Goal: Find specific page/section: Find specific page/section

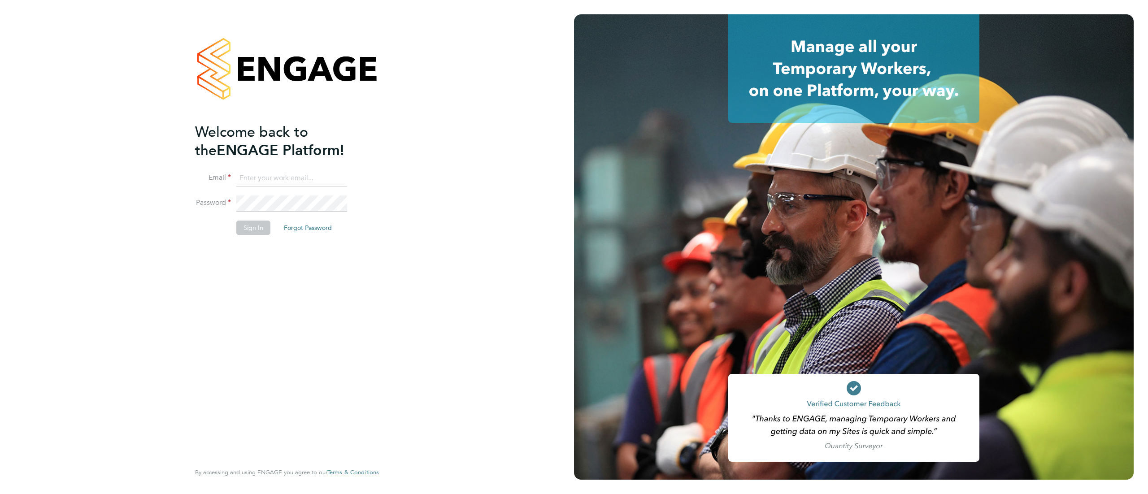
type input "[PERSON_NAME][EMAIL_ADDRESS][DOMAIN_NAME]"
click at [252, 228] on button "Sign In" at bounding box center [253, 228] width 34 height 14
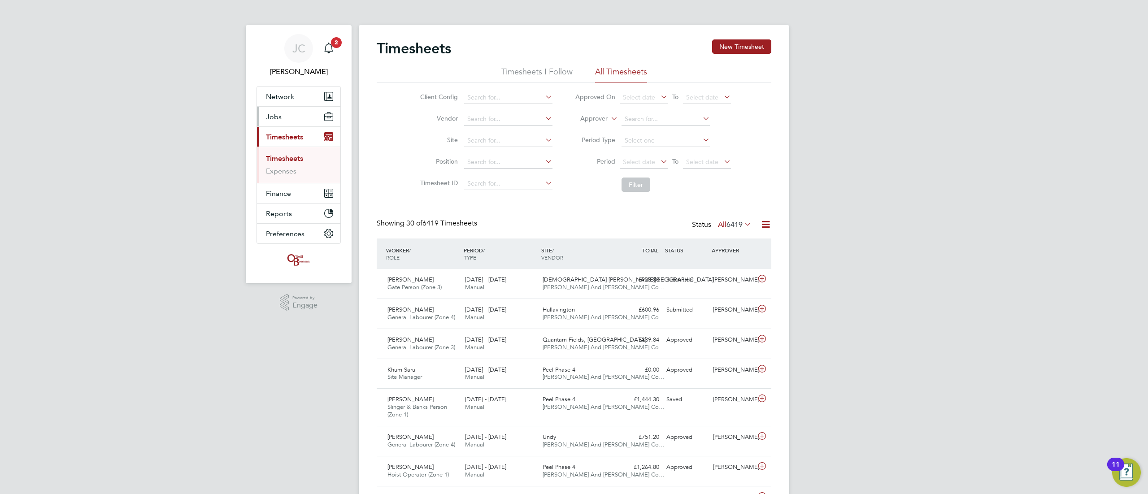
click at [302, 120] on button "Jobs" at bounding box center [298, 117] width 83 height 20
click at [284, 154] on link "Vacancies" at bounding box center [282, 151] width 32 height 9
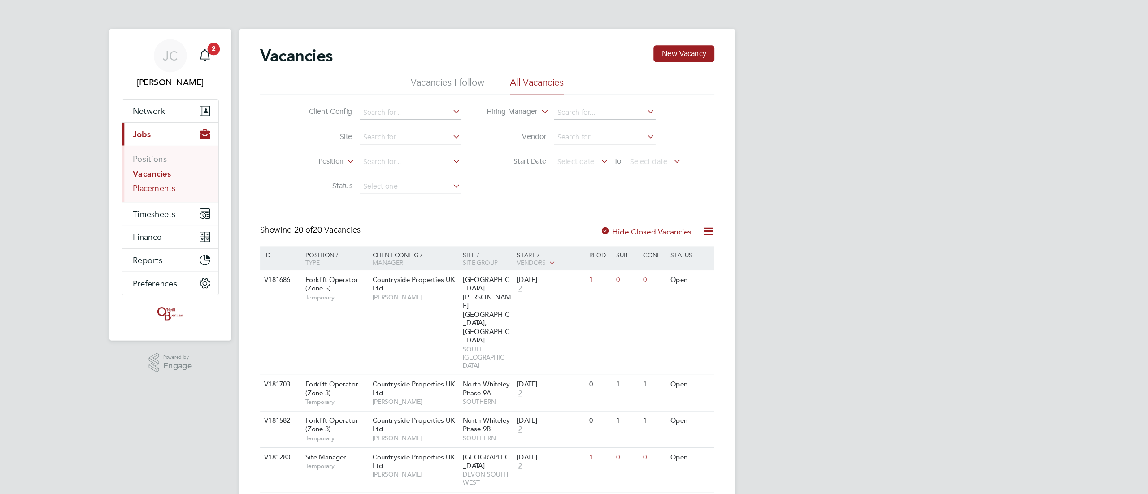
click at [298, 162] on link "Placements" at bounding box center [284, 163] width 37 height 9
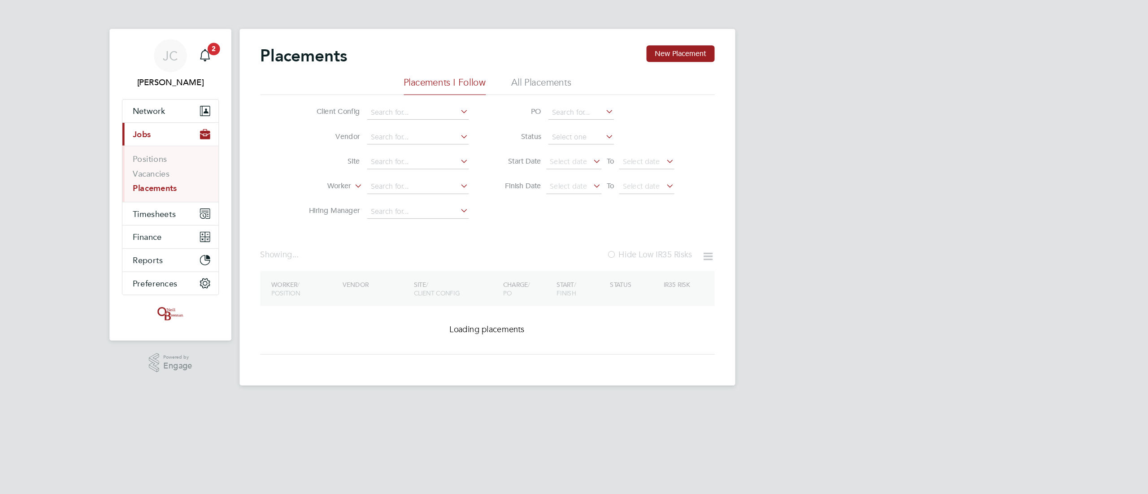
click at [475, 150] on li "Site" at bounding box center [485, 141] width 169 height 22
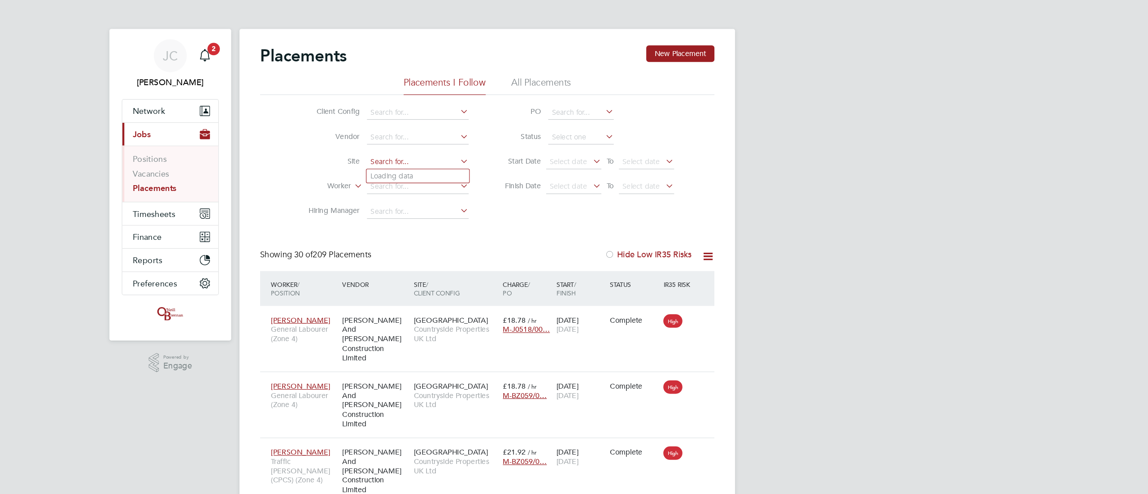
click at [486, 142] on input at bounding box center [514, 141] width 88 height 13
type input "oldland"
click at [491, 147] on ul "Oldland Common" at bounding box center [514, 153] width 90 height 13
click at [534, 142] on input at bounding box center [514, 141] width 88 height 13
click at [514, 151] on li "Oldlan d Common" at bounding box center [513, 153] width 89 height 12
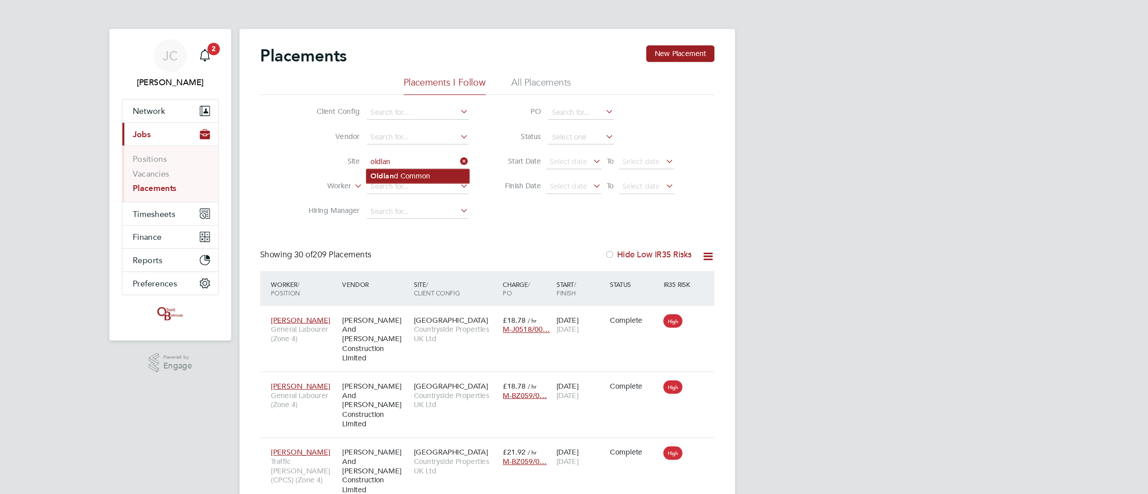
type input "Oldland Common"
